Goal: Obtain resource: Obtain resource

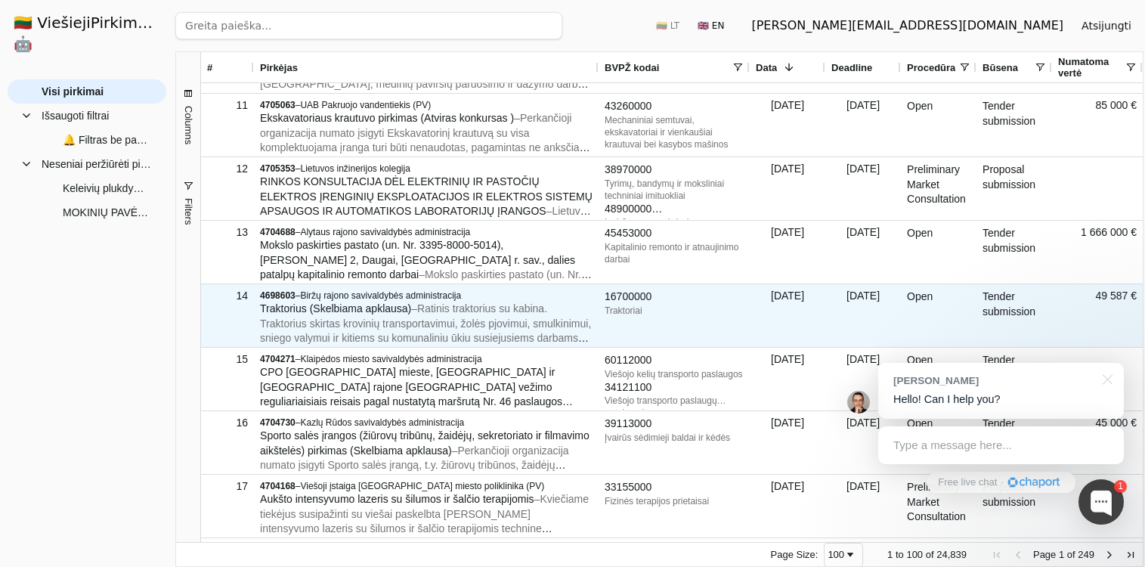
scroll to position [627, 0]
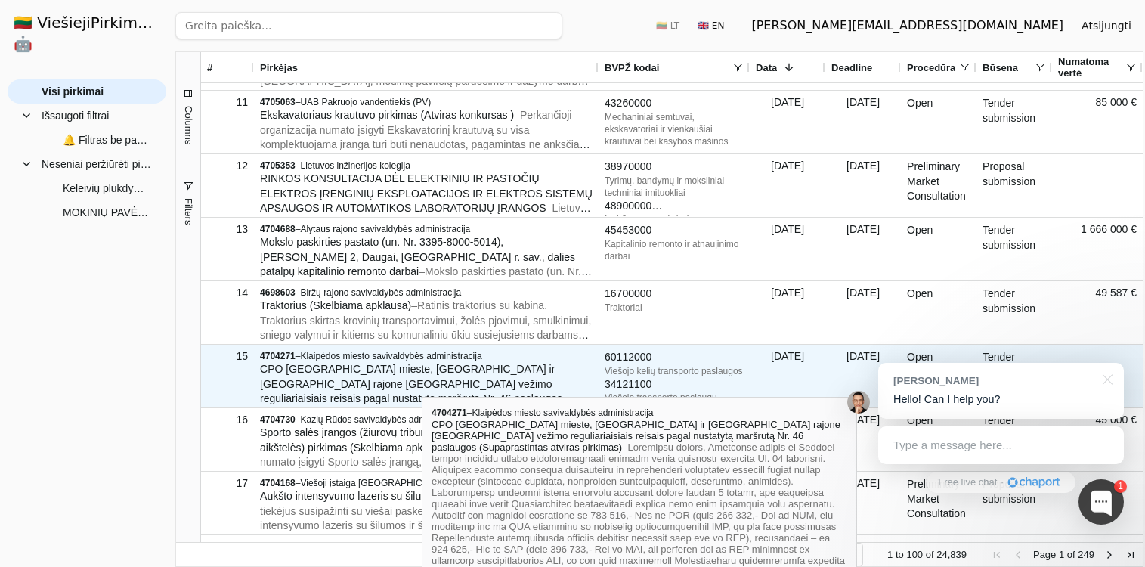
click at [422, 383] on span "CPO [GEOGRAPHIC_DATA] mieste, [GEOGRAPHIC_DATA] ir [GEOGRAPHIC_DATA] rajone [GE…" at bounding box center [416, 391] width 313 height 57
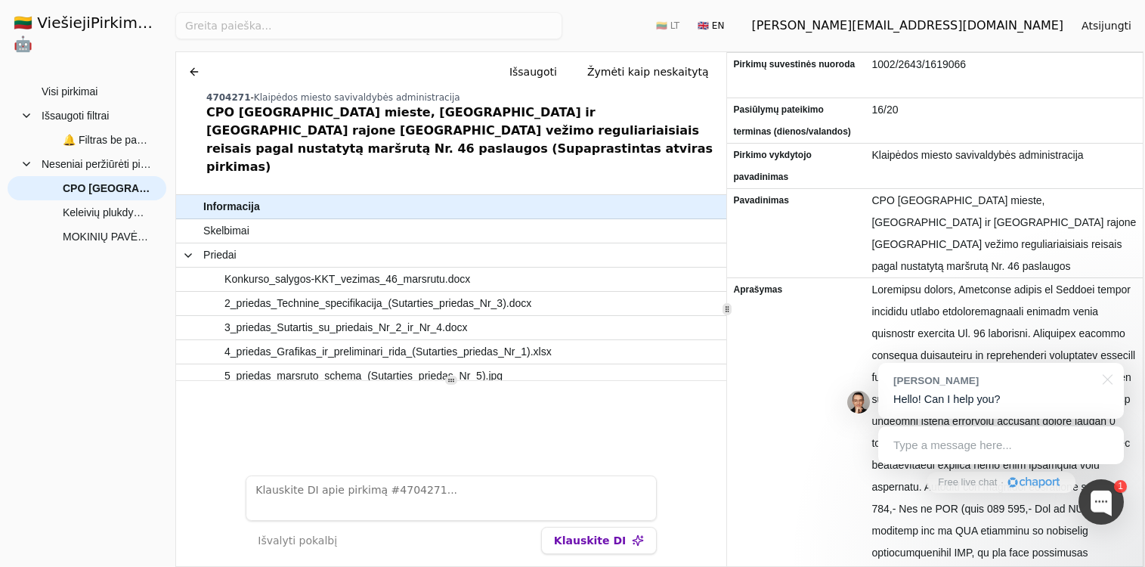
click at [723, 310] on icon at bounding box center [727, 309] width 8 height 8
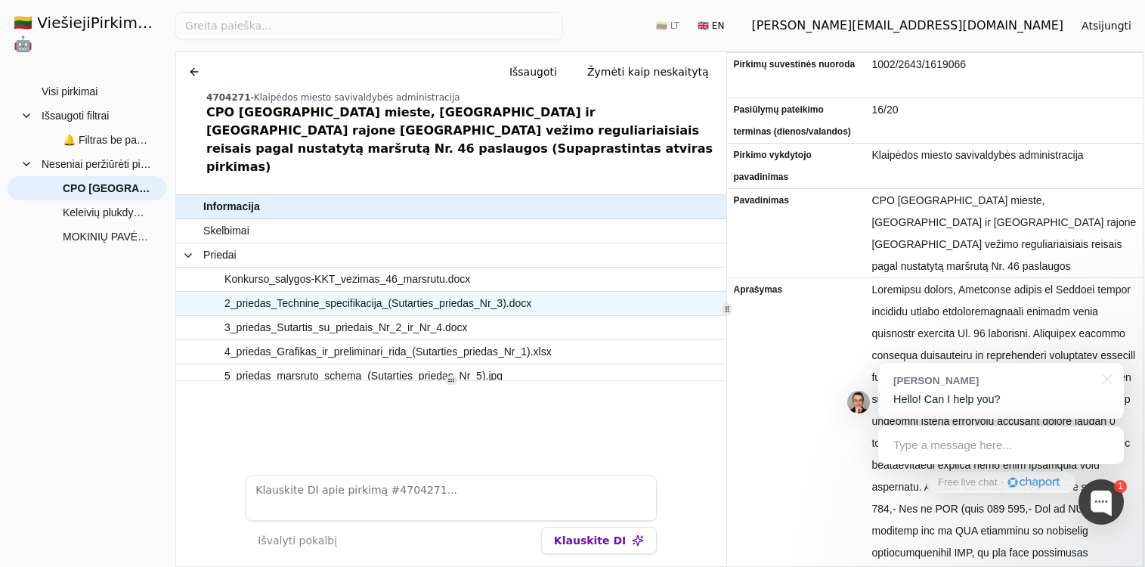
click at [397, 292] on span "2_priedas_Technine_specifikacija_(Sutarties_priedas_Nr_3).docx" at bounding box center [377, 303] width 307 height 22
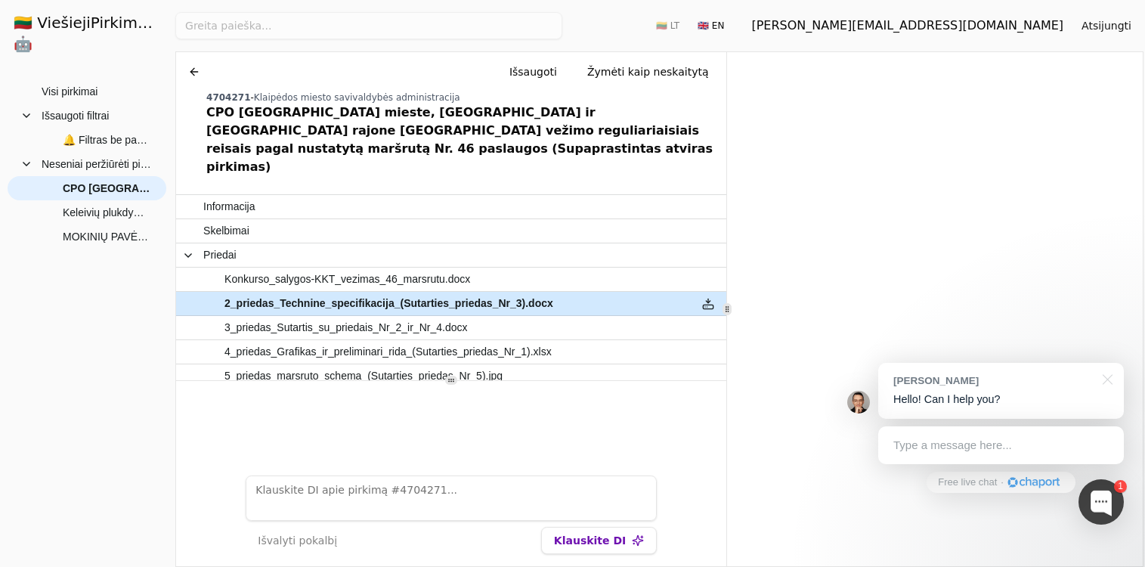
click at [704, 292] on button at bounding box center [708, 303] width 24 height 22
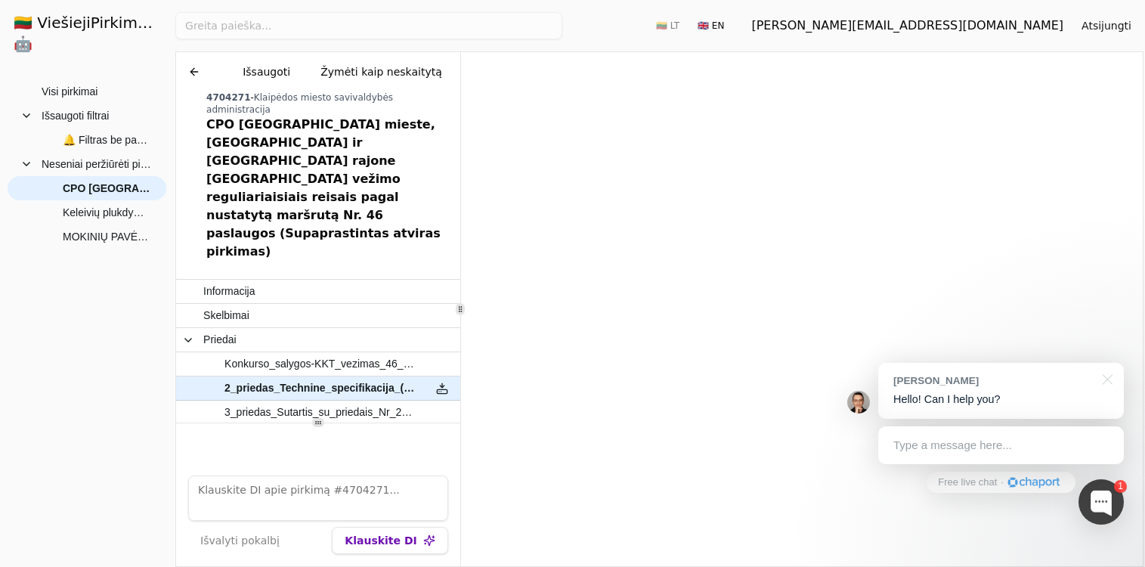
click at [459, 311] on icon at bounding box center [460, 309] width 8 height 8
click at [302, 401] on span "3_priedas_Sutartis_su_priedais_Nr_2_ir_Nr_4.docx" at bounding box center [319, 412] width 191 height 22
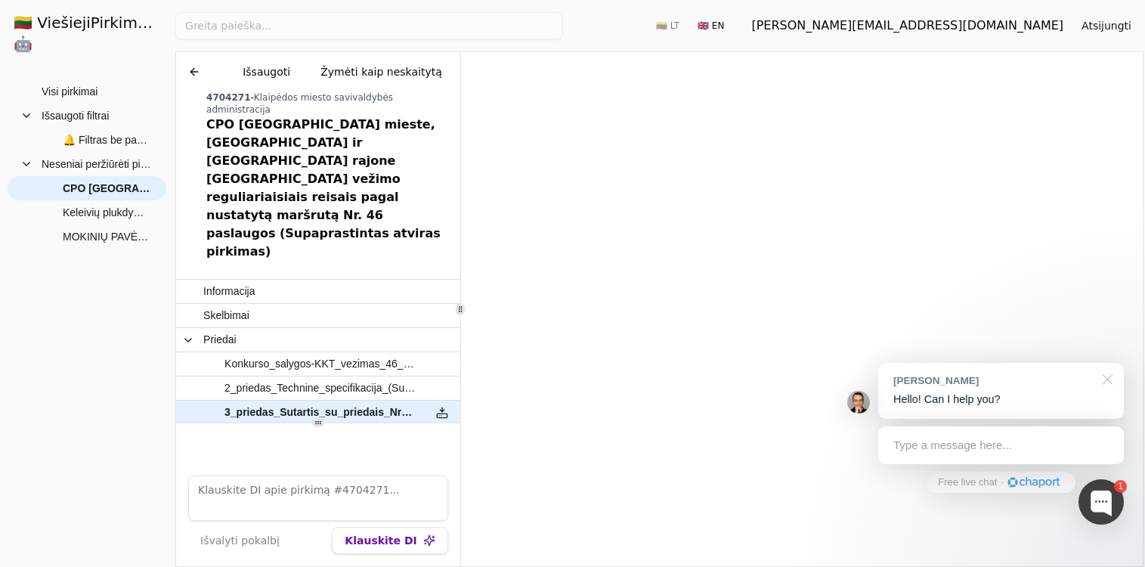
click at [1113, 380] on div at bounding box center [1105, 378] width 38 height 31
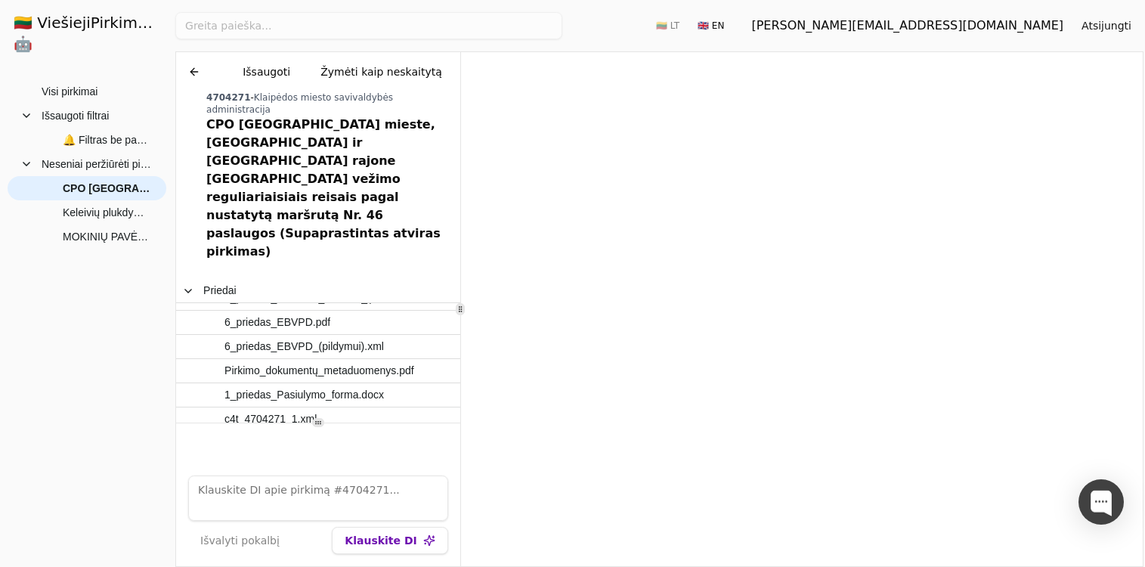
scroll to position [137, 0]
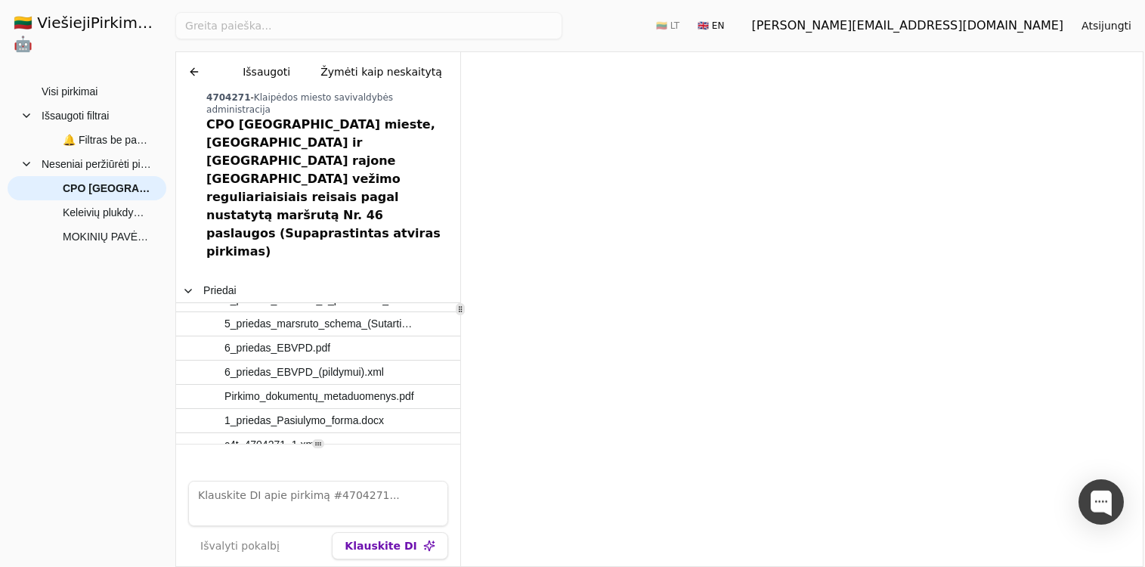
click at [316, 444] on circle at bounding box center [316, 444] width 1 height 1
click at [304, 458] on span "Pastabos" at bounding box center [310, 469] width 215 height 22
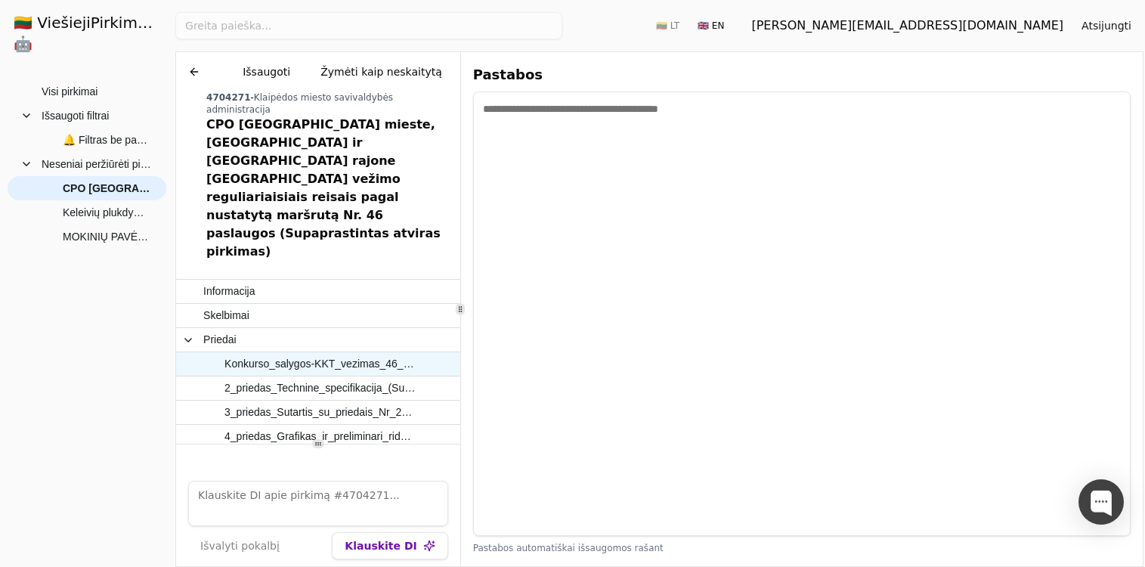
click at [300, 353] on span "Konkurso_salygos-KKT_vezimas_46_marsrutu.docx" at bounding box center [319, 364] width 191 height 22
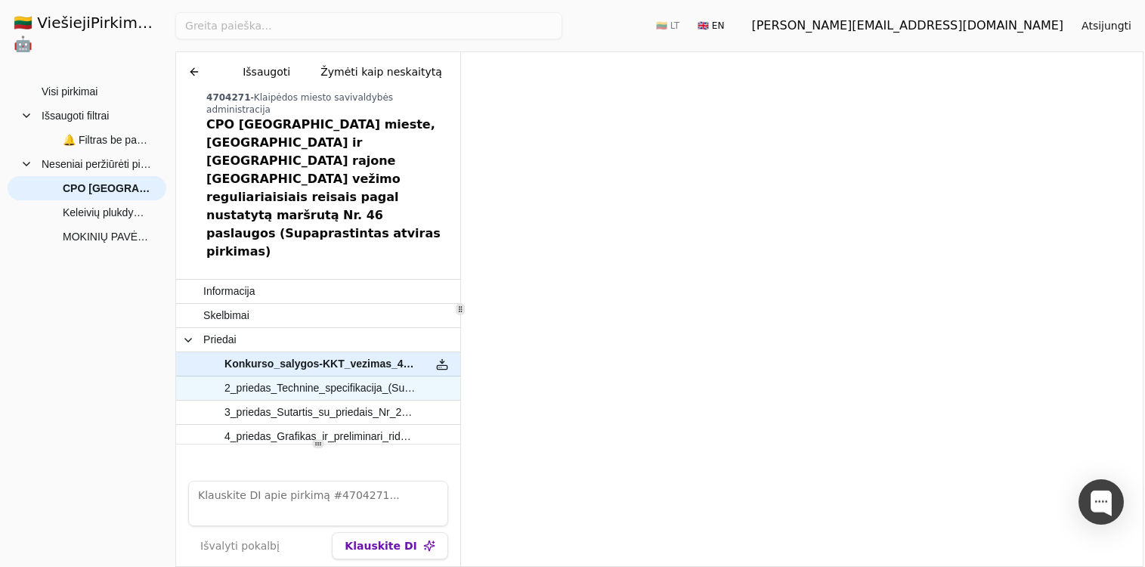
click at [375, 377] on span "2_priedas_Technine_specifikacija_(Sutarties_priedas_Nr_3).docx" at bounding box center [319, 388] width 191 height 22
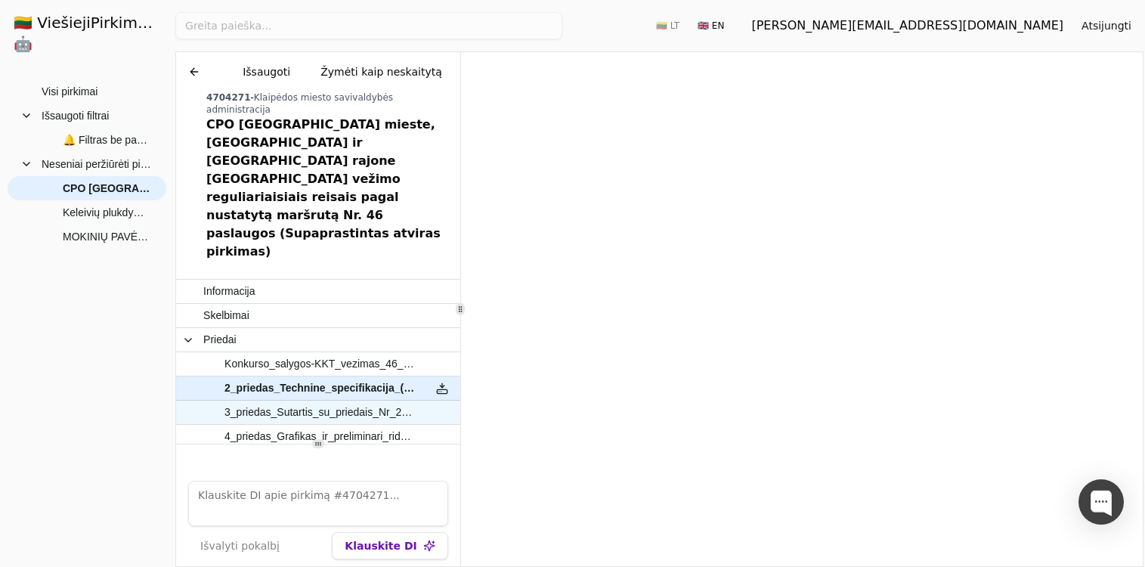
click at [354, 401] on span "3_priedas_Sutartis_su_priedais_Nr_2_ir_Nr_4.docx" at bounding box center [319, 412] width 191 height 22
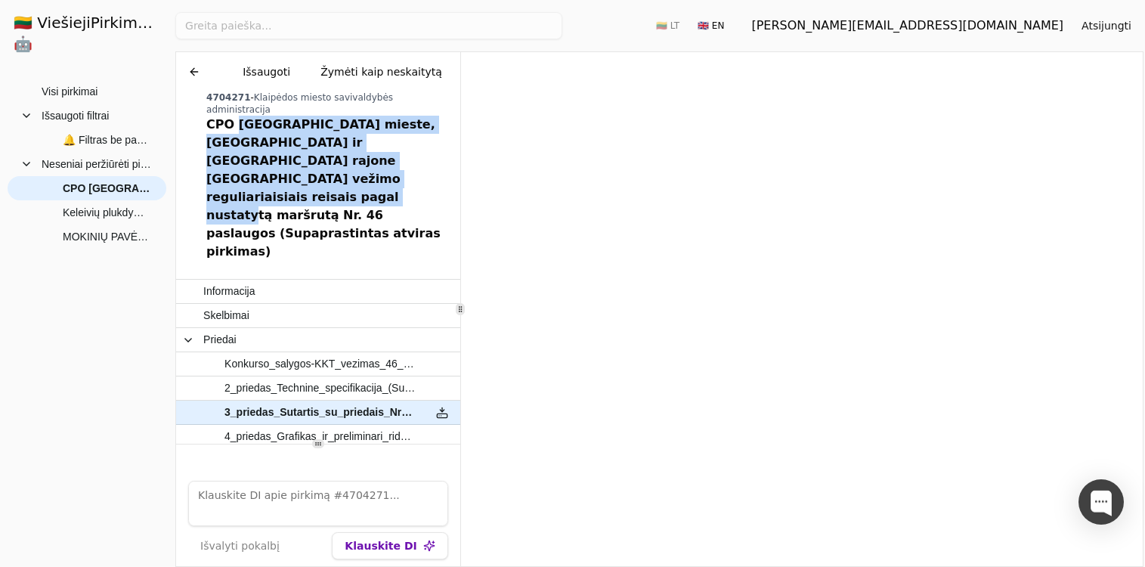
drag, startPoint x: 236, startPoint y: 112, endPoint x: 358, endPoint y: 165, distance: 133.3
click at [358, 165] on div "CPO [GEOGRAPHIC_DATA] mieste, [GEOGRAPHIC_DATA] ir [GEOGRAPHIC_DATA] rajone [GE…" at bounding box center [330, 188] width 248 height 145
copy div "[GEOGRAPHIC_DATA] mieste, [GEOGRAPHIC_DATA] ir [GEOGRAPHIC_DATA] rajone [GEOGRA…"
